Goal: Transaction & Acquisition: Purchase product/service

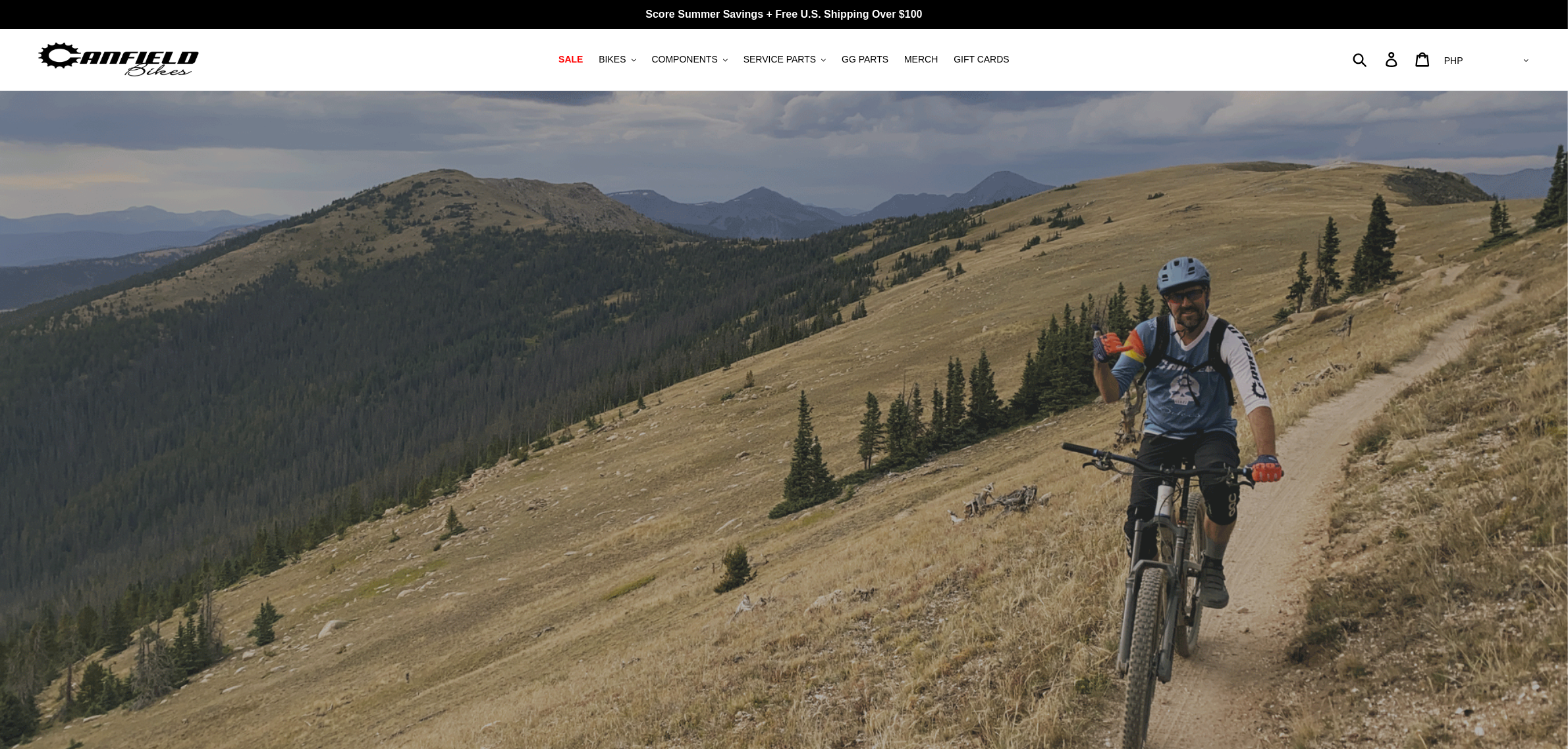
click at [699, 70] on nav "SALE BIKES .cls-1{fill:#231f20} SHOP ALL BIKES SHOP DEMO BIKES - On SALE Now! J…" at bounding box center [784, 59] width 748 height 61
click at [642, 64] on button "BIKES .cls-1{fill:#231f20}" at bounding box center [616, 59] width 50 height 18
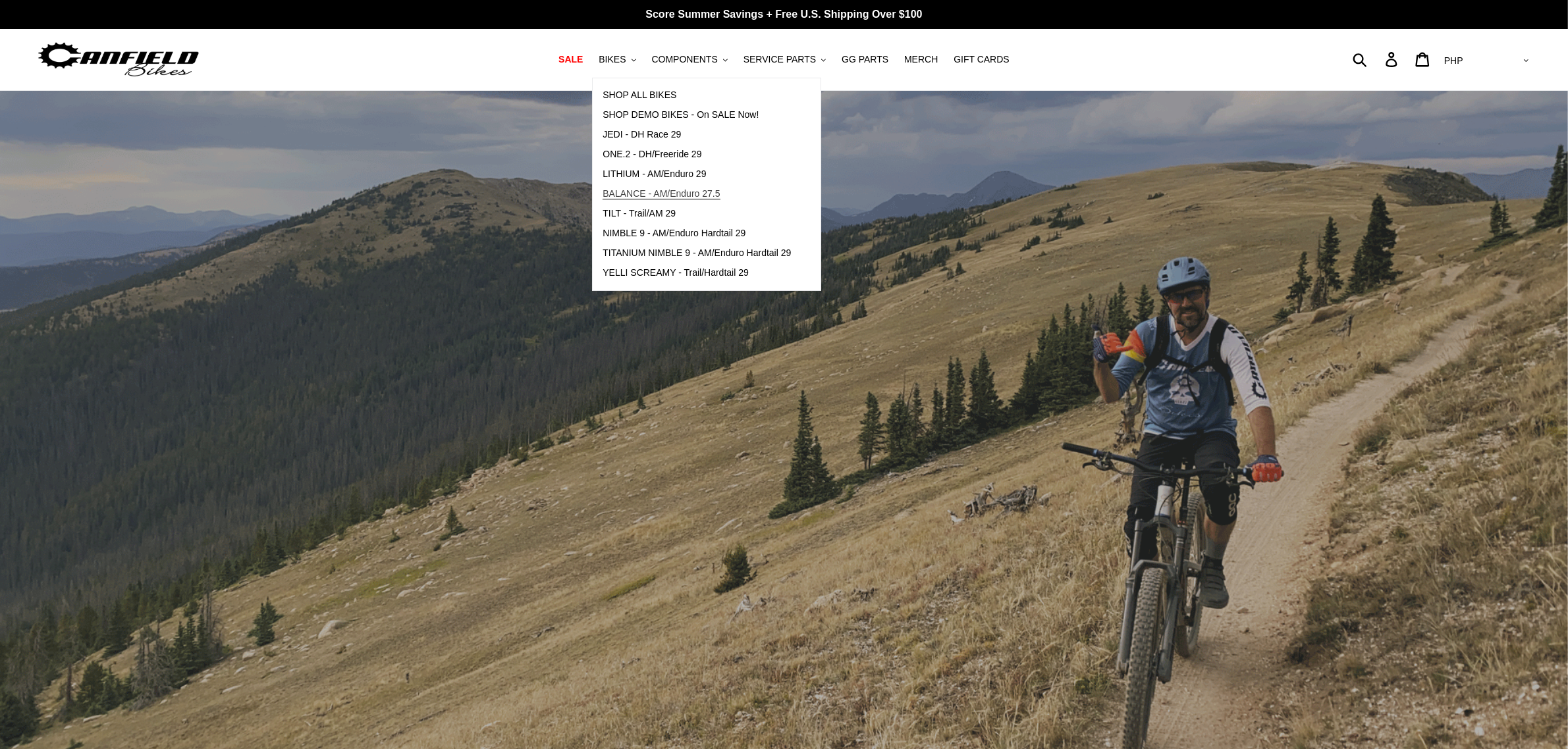
click at [680, 194] on span "BALANCE - AM/Enduro 27.5" at bounding box center [661, 194] width 117 height 12
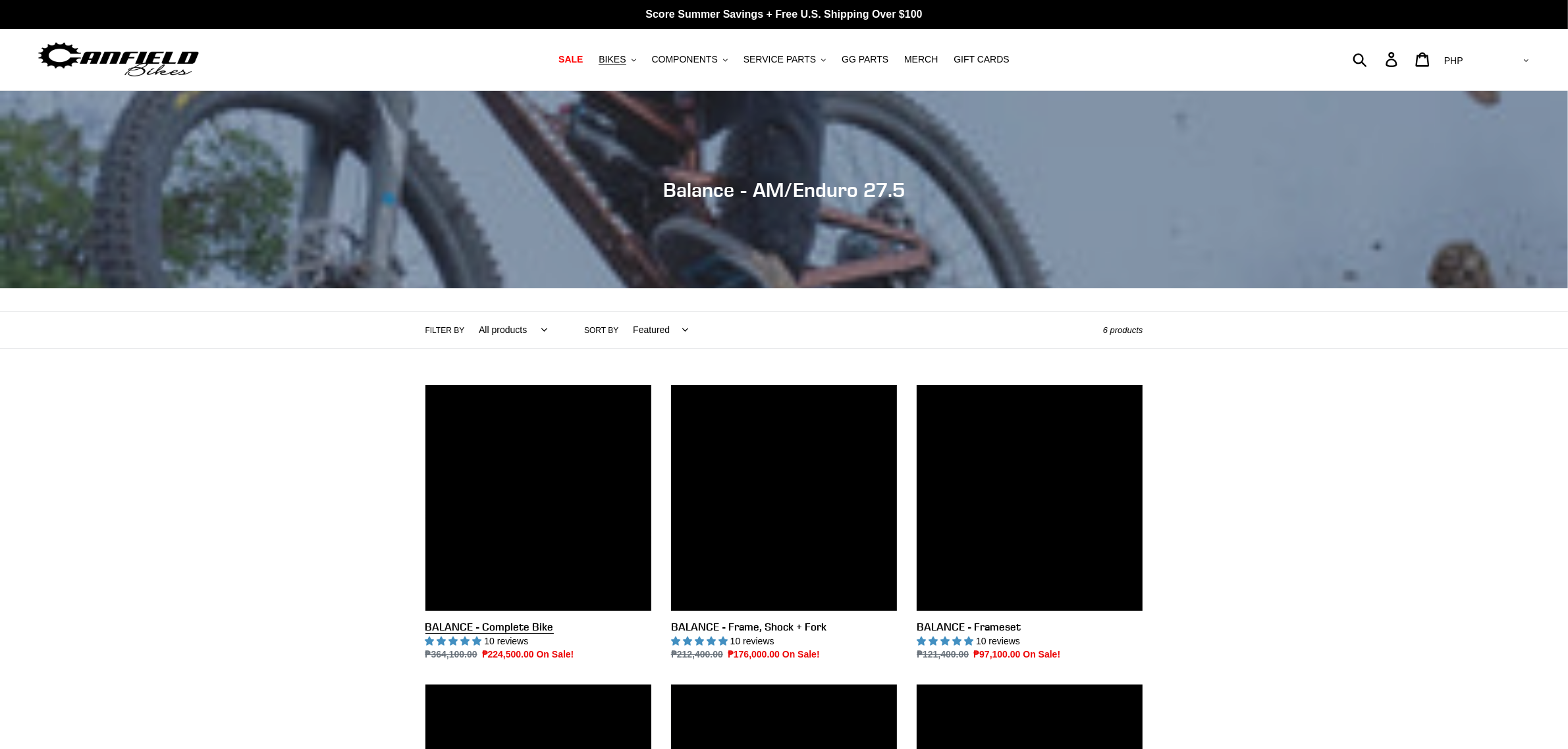
click at [538, 499] on link "BALANCE - Complete Bike" at bounding box center [538, 524] width 226 height 277
click at [542, 463] on link "BALANCE - Complete Bike" at bounding box center [538, 524] width 226 height 277
click at [552, 443] on link "BALANCE - Complete Bike" at bounding box center [538, 524] width 226 height 277
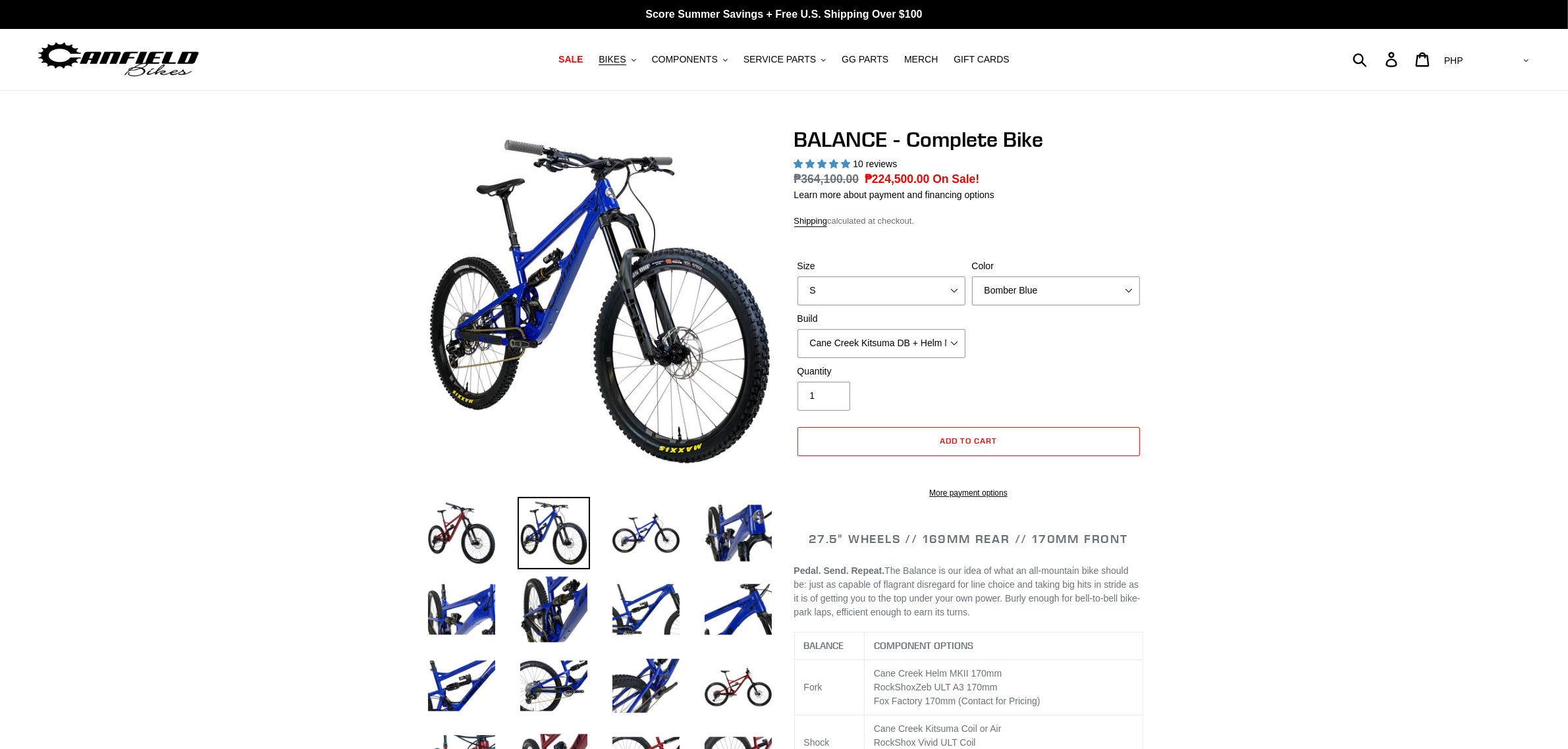
select select "highest-rating"
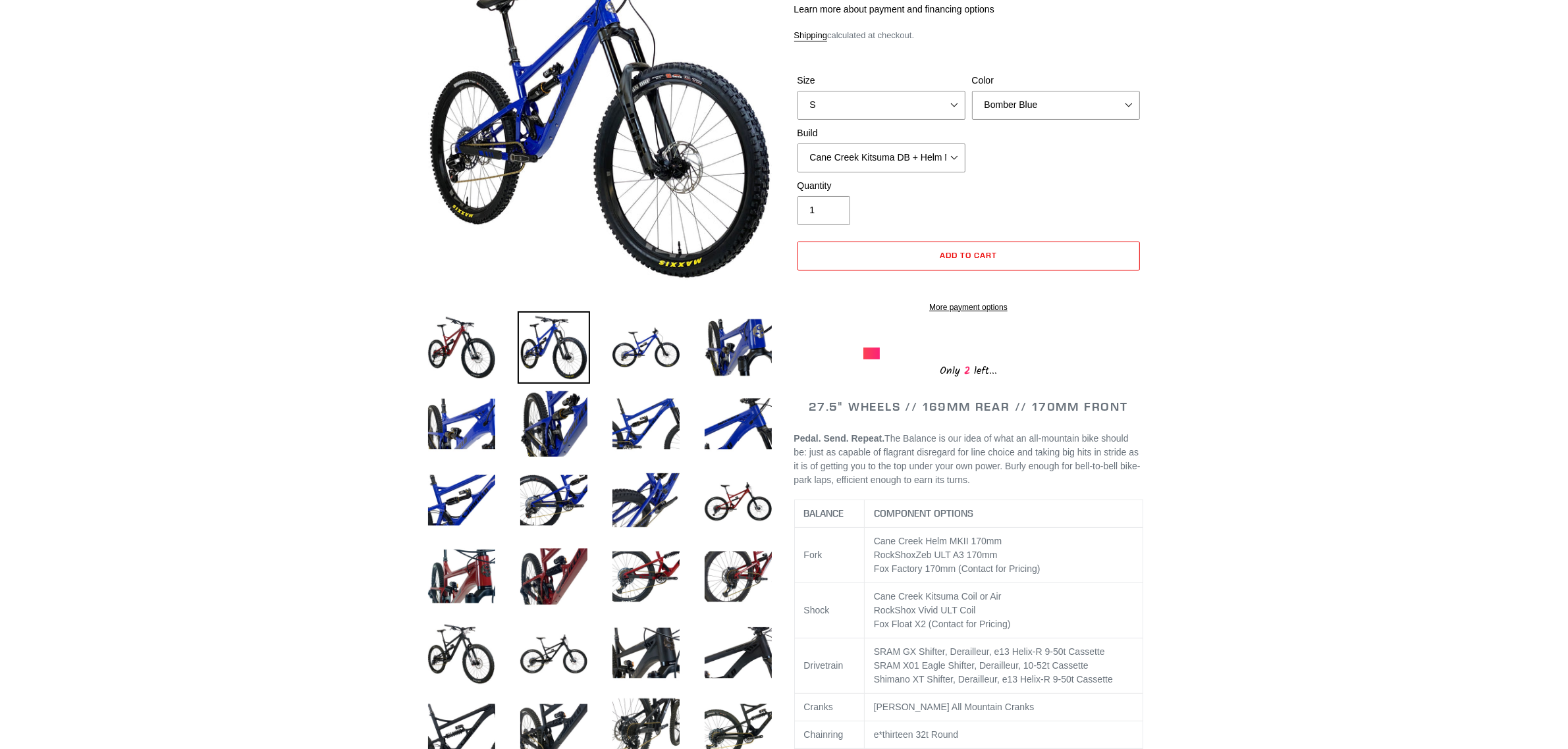
scroll to position [247, 0]
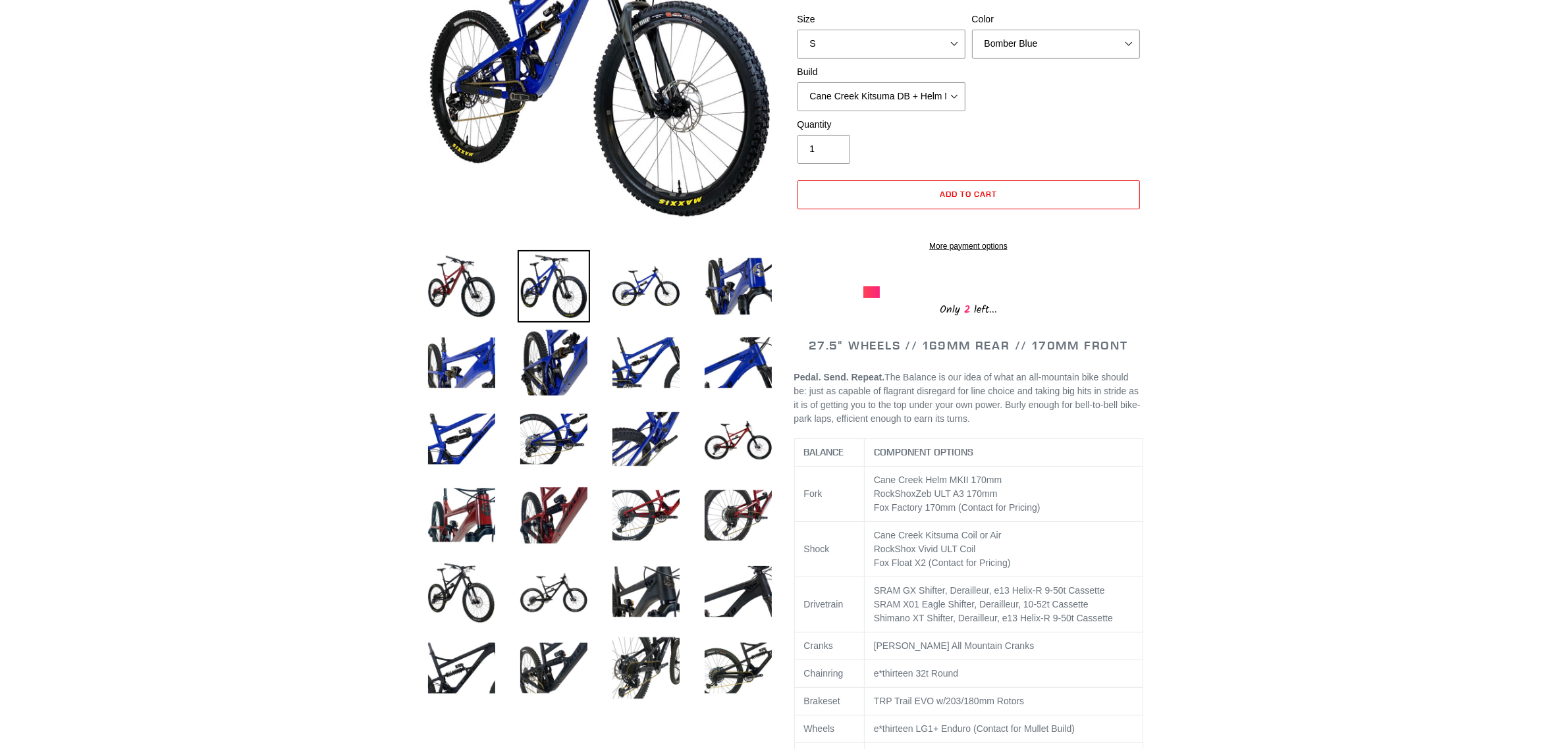
click at [1051, 631] on td "SRAM GX Shifter, Derailleur, e13 Helix-R 9-50t Cassette SRAM X01 Eagle Shifter,…" at bounding box center [1003, 605] width 279 height 56
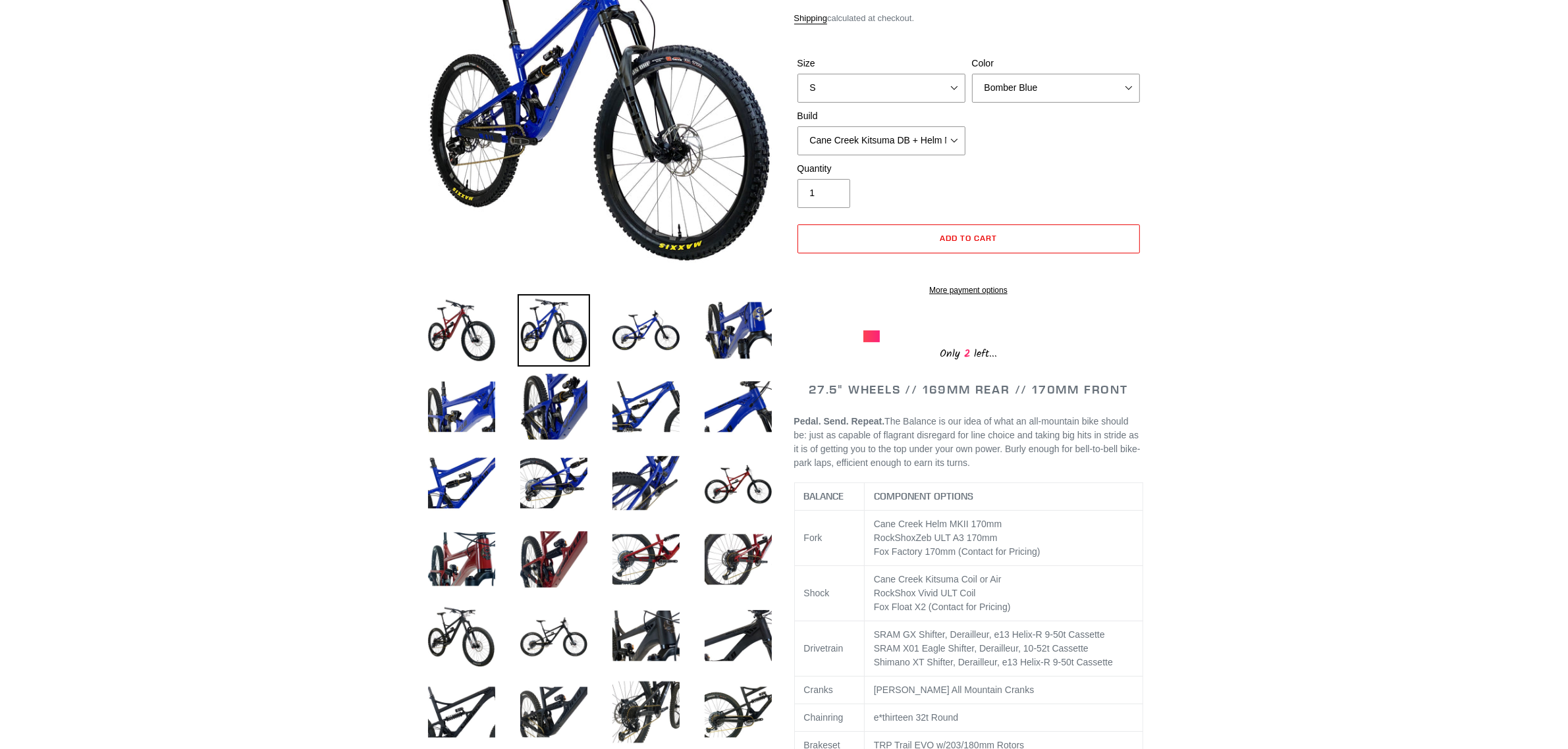
scroll to position [165, 0]
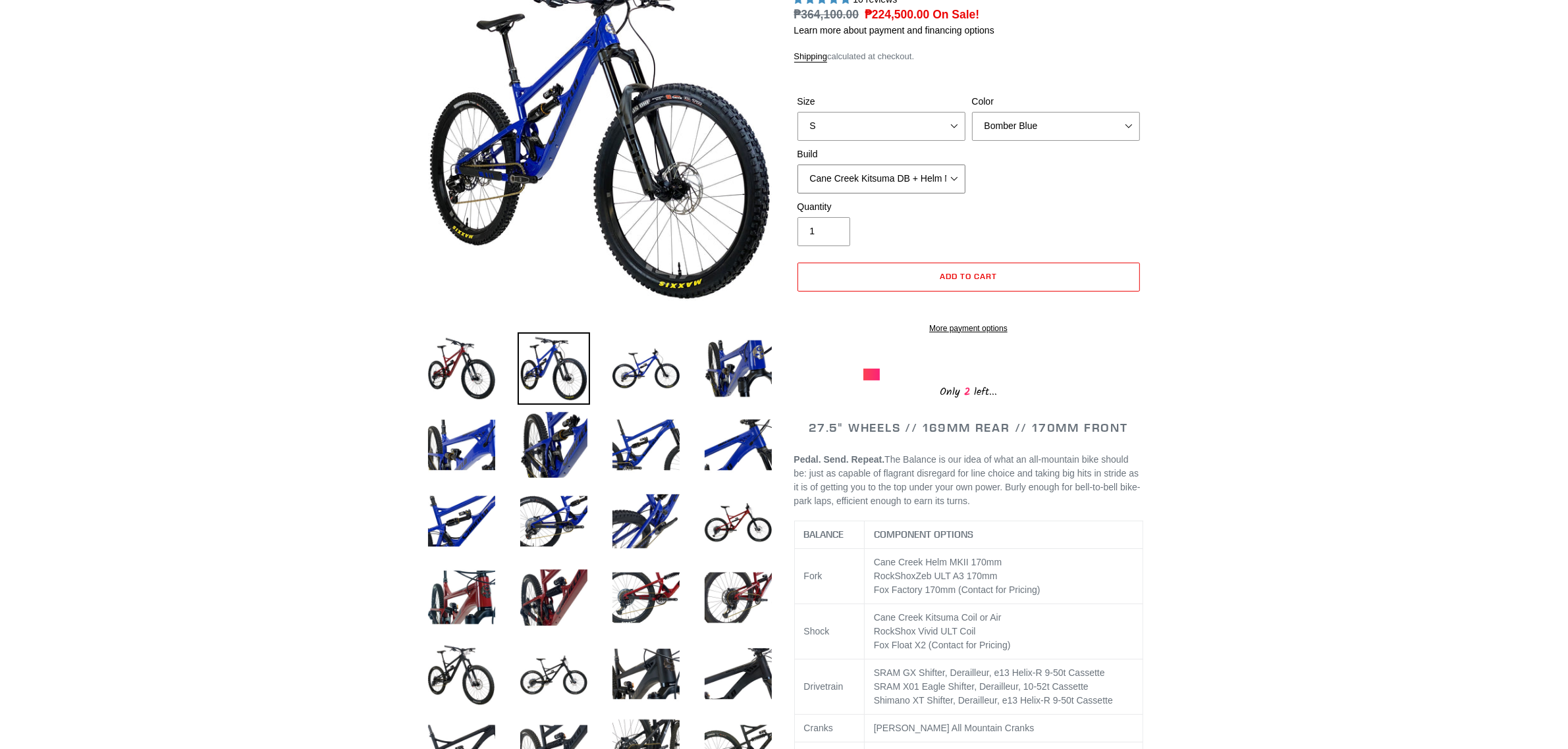
click at [930, 183] on select "Cane Creek Kitsuma DB + Helm MKII + SRAM GX Cane Creek Kitsuma DB + Helm MKII +…" at bounding box center [881, 179] width 168 height 29
click at [929, 192] on select "Cane Creek Kitsuma DB + Helm MKII + SRAM GX Cane Creek Kitsuma DB + Helm MKII +…" at bounding box center [881, 179] width 168 height 29
click at [1128, 225] on div "Quantity 1" at bounding box center [968, 226] width 349 height 53
click at [927, 192] on select "Cane Creek Kitsuma DB + Helm MKII + SRAM GX Cane Creek Kitsuma DB + Helm MKII +…" at bounding box center [881, 179] width 168 height 29
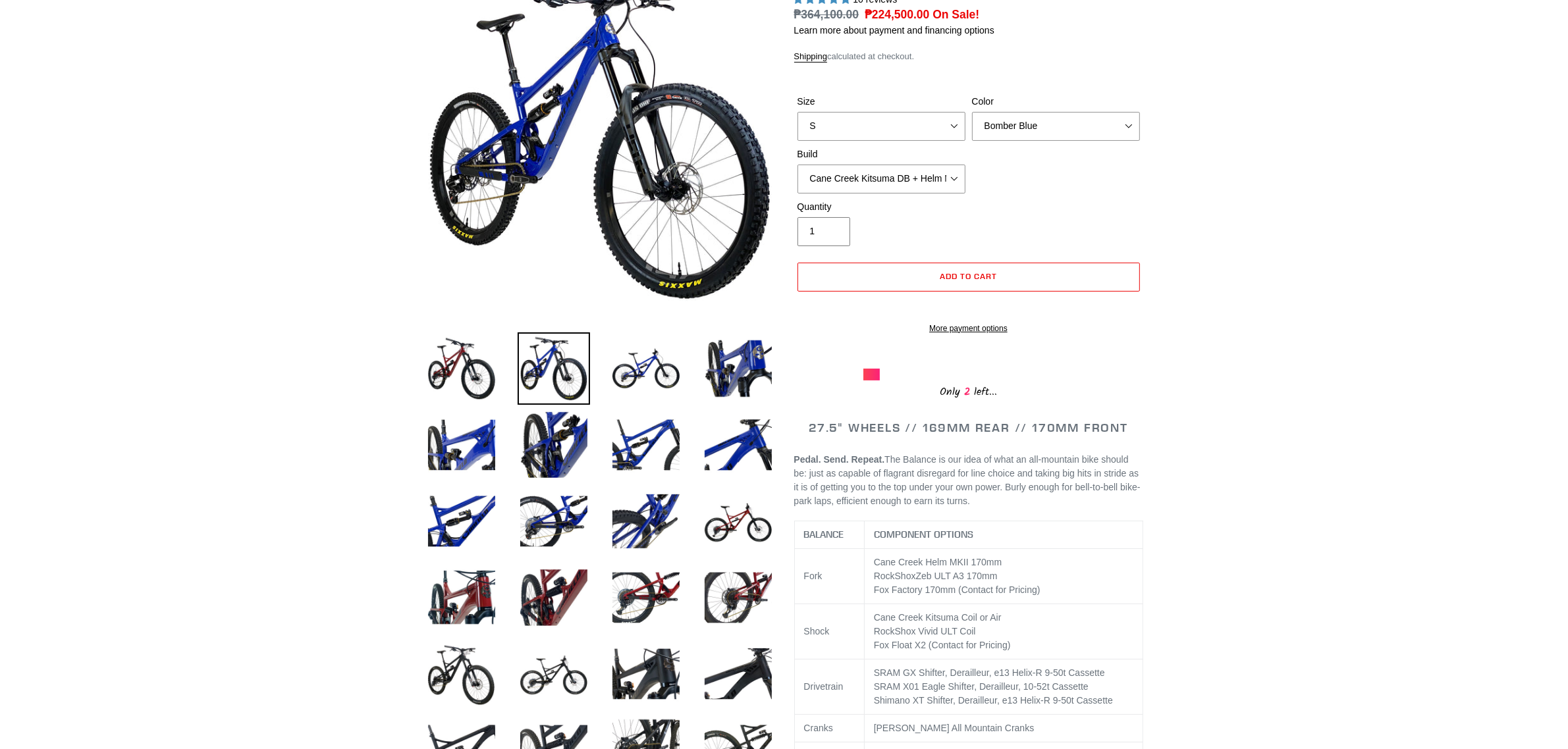
click at [1090, 222] on div "Quantity 1" at bounding box center [968, 226] width 349 height 53
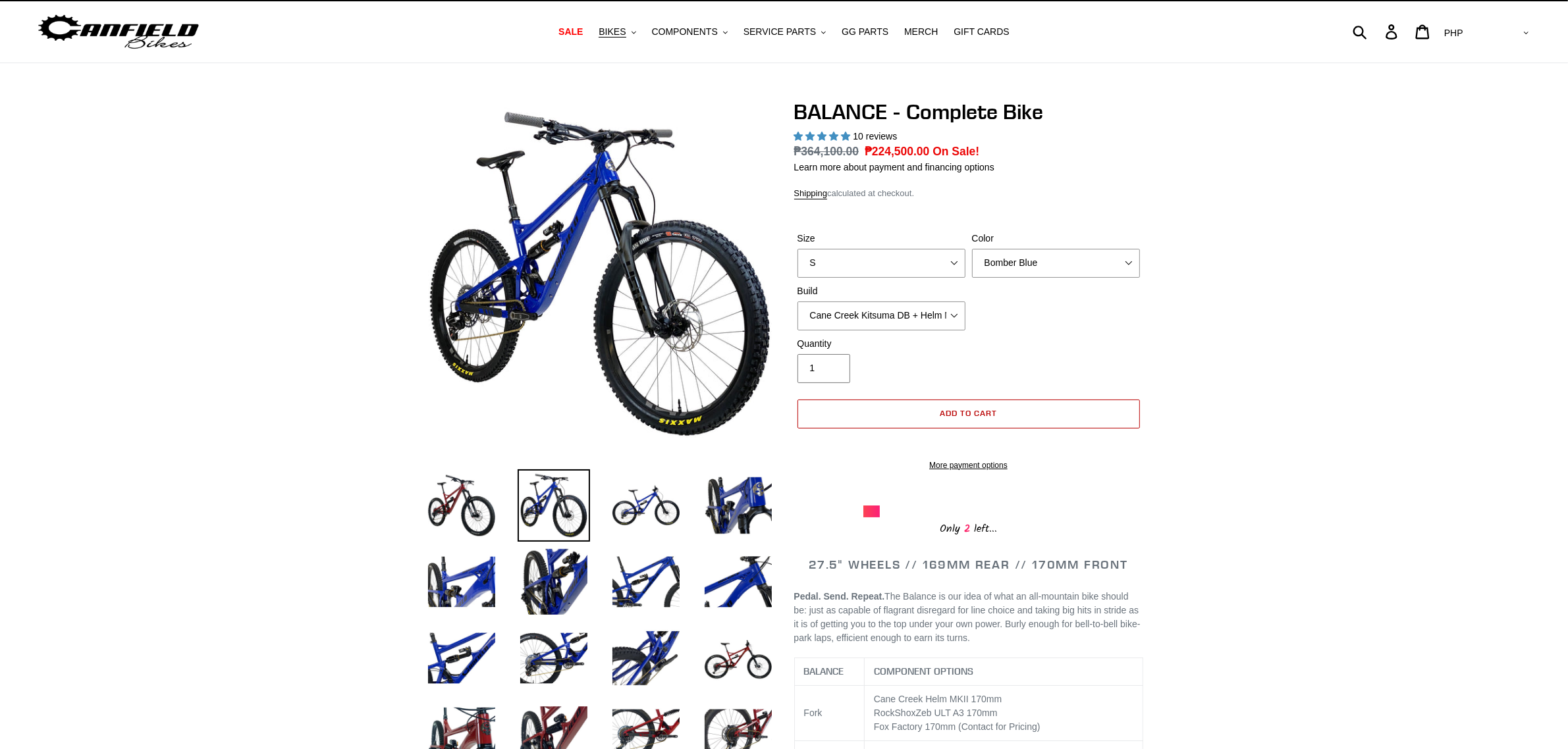
scroll to position [0, 0]
